Goal: Use online tool/utility: Utilize a website feature to perform a specific function

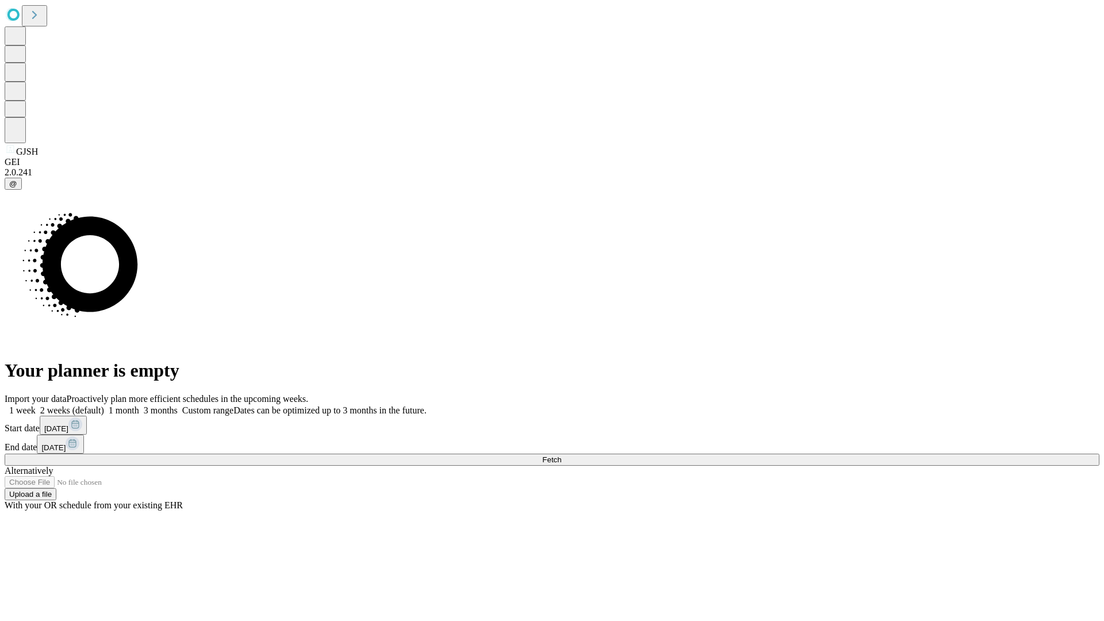
click at [561, 455] on span "Fetch" at bounding box center [551, 459] width 19 height 9
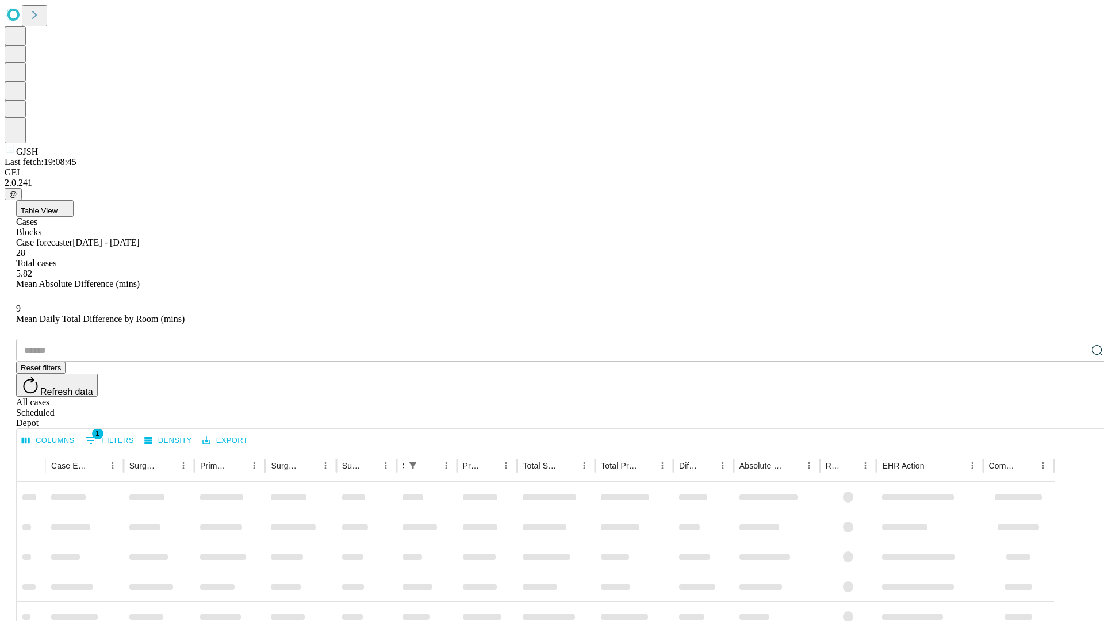
click at [58, 206] on span "Table View" at bounding box center [39, 210] width 37 height 9
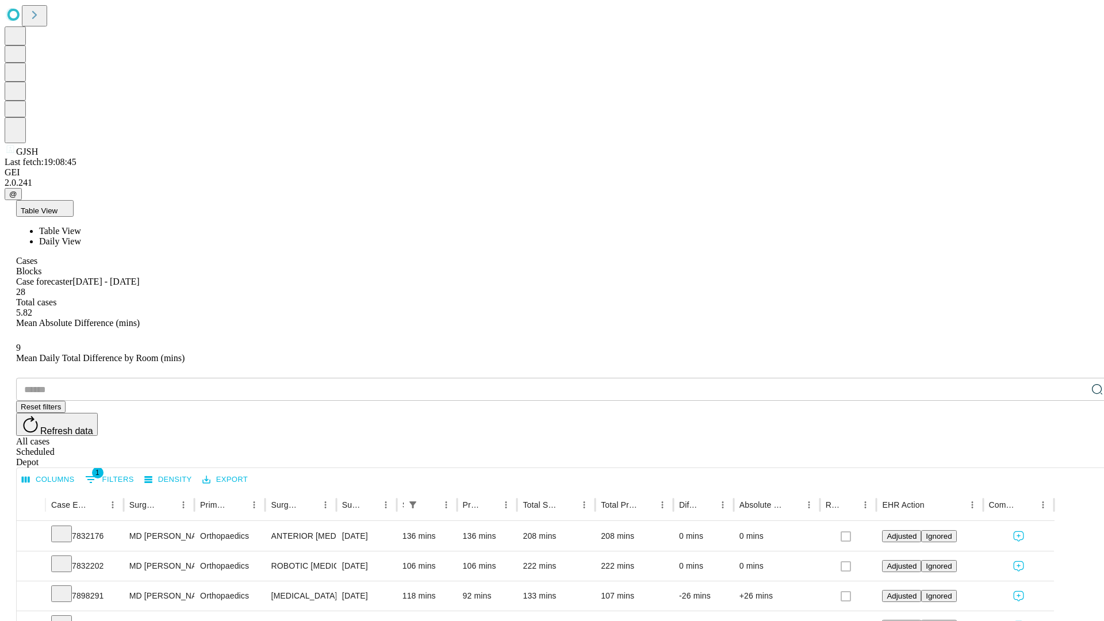
click at [81, 236] on span "Daily View" at bounding box center [60, 241] width 42 height 10
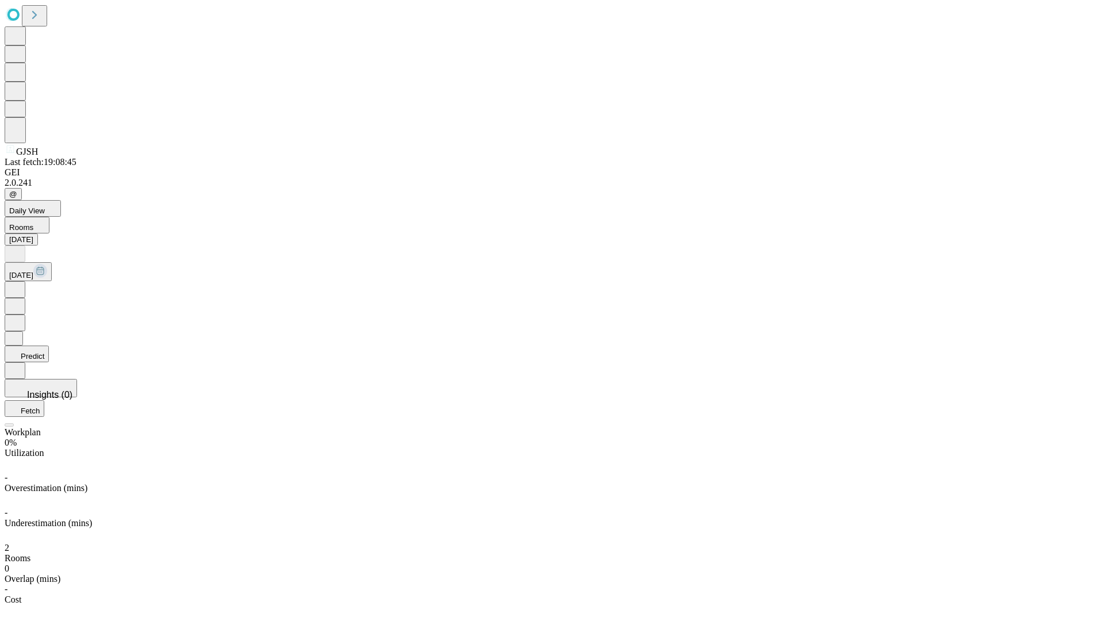
click at [49, 346] on button "Predict" at bounding box center [27, 354] width 44 height 17
